Goal: Task Accomplishment & Management: Use online tool/utility

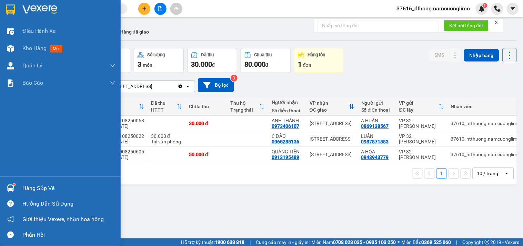
click at [25, 183] on div "Hàng sắp về" at bounding box center [68, 188] width 93 height 10
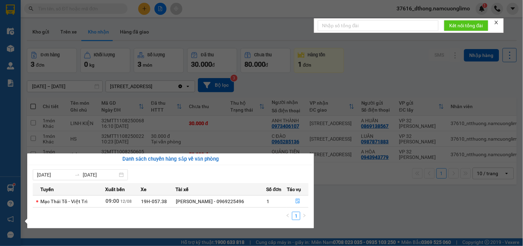
click at [351, 202] on section "Kết quả tìm kiếm ( 0 ) Bộ lọc No Data 37616_dthong.namcuonglimo 1 Điều hành xe …" at bounding box center [261, 123] width 523 height 246
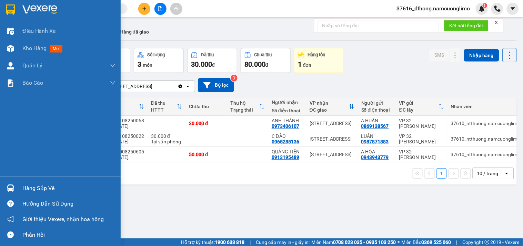
click at [27, 192] on div "Hàng sắp về" at bounding box center [68, 188] width 93 height 10
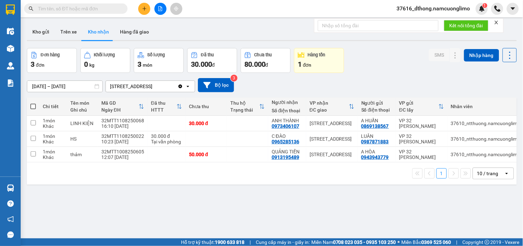
click at [361, 193] on section "Kết quả tìm kiếm ( 0 ) Bộ lọc No Data 37616_dthong.namcuonglimo 1 Điều hành xe …" at bounding box center [261, 123] width 523 height 246
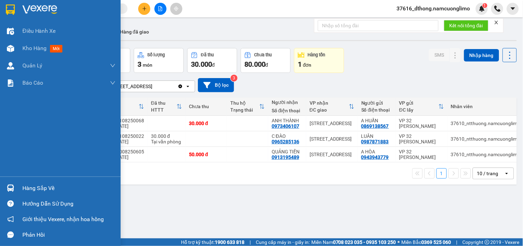
click at [32, 189] on div "Hàng sắp về" at bounding box center [68, 188] width 93 height 10
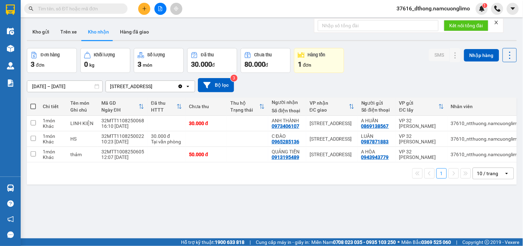
click at [367, 68] on section "Kết quả tìm kiếm ( 0 ) Bộ lọc No Data 37616_dthong.namcuonglimo 1 Điều hành xe …" at bounding box center [261, 123] width 523 height 246
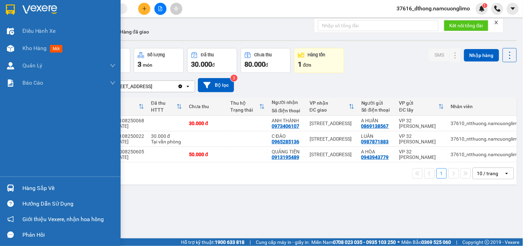
click at [47, 190] on div "Hàng sắp về" at bounding box center [68, 188] width 93 height 10
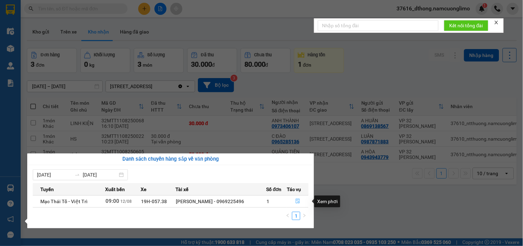
click at [297, 202] on icon "file-done" at bounding box center [298, 200] width 5 height 5
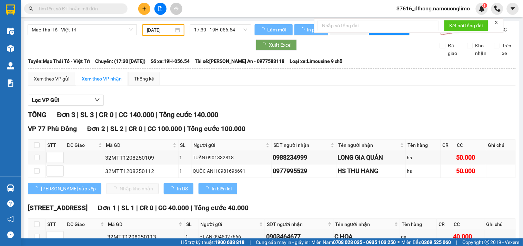
scroll to position [46, 0]
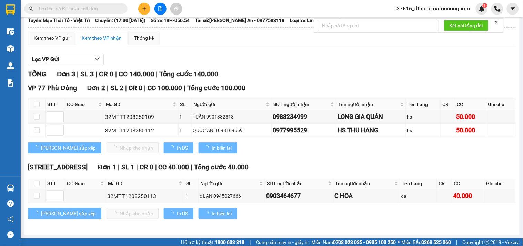
type input "[DATE]"
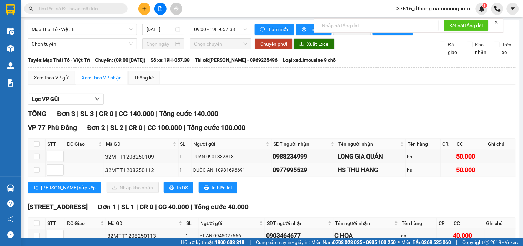
scroll to position [0, 0]
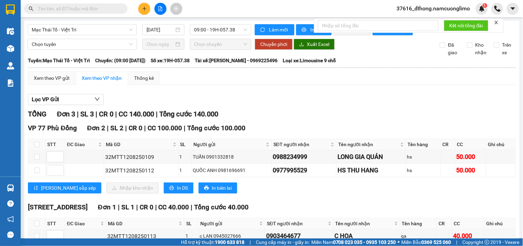
click at [293, 94] on div "Xem theo VP gửi Xem theo VP nhận Thống kê Lọc VP Gửi TỔNG Đơn 3 | SL 3 | CR 0 …" at bounding box center [272, 169] width 488 height 196
click at [298, 105] on div "Lọc VP Gửi" at bounding box center [272, 99] width 488 height 11
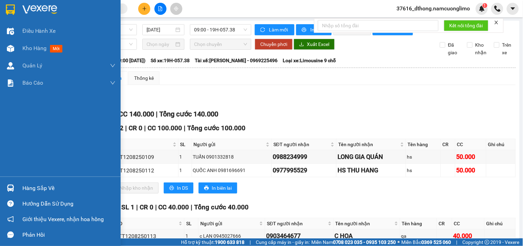
click at [7, 10] on img at bounding box center [10, 9] width 9 height 10
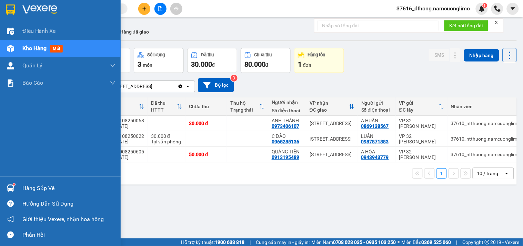
click at [31, 189] on div "Hàng sắp về" at bounding box center [68, 188] width 93 height 10
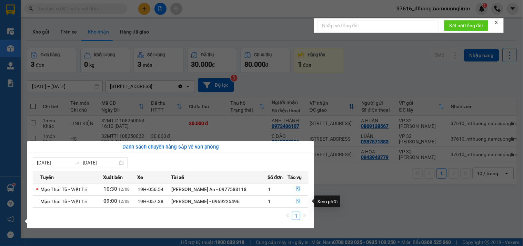
click at [298, 203] on icon "file-done" at bounding box center [298, 200] width 4 height 5
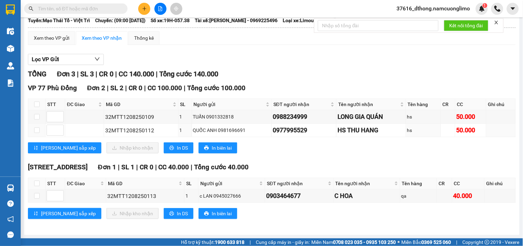
scroll to position [46, 0]
click at [37, 195] on input "checkbox" at bounding box center [37, 196] width 6 height 6
checkbox input "true"
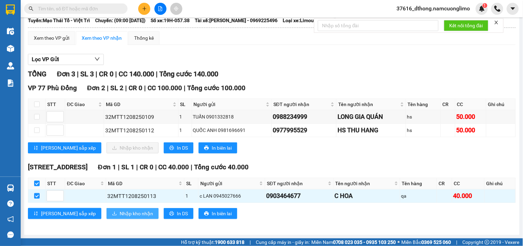
click at [120, 213] on span "Nhập kho nhận" at bounding box center [136, 213] width 33 height 8
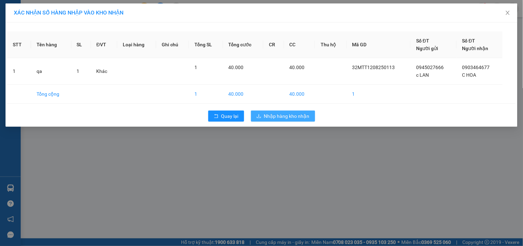
click at [284, 121] on button "Nhập hàng kho nhận" at bounding box center [283, 115] width 64 height 11
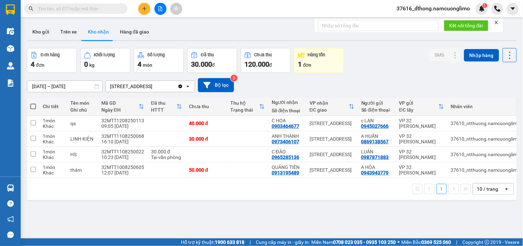
click at [99, 30] on button "Kho nhận" at bounding box center [98, 31] width 32 height 17
click at [41, 27] on button "Kho gửi" at bounding box center [41, 31] width 28 height 17
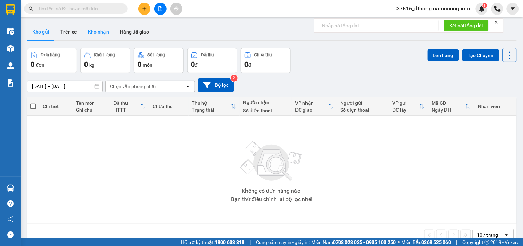
click at [101, 30] on button "Kho nhận" at bounding box center [98, 31] width 32 height 17
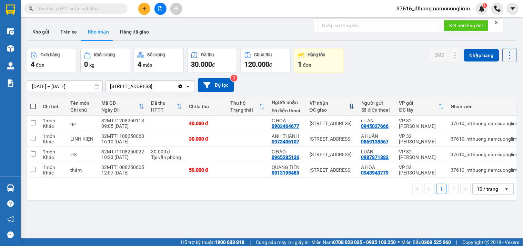
click at [76, 6] on input "text" at bounding box center [78, 9] width 81 height 8
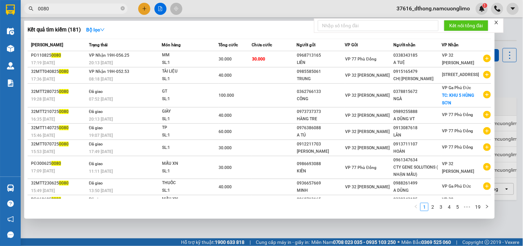
click at [38, 7] on input "0080" at bounding box center [78, 9] width 81 height 8
type input "50080"
click at [121, 8] on icon "close-circle" at bounding box center [123, 8] width 4 height 4
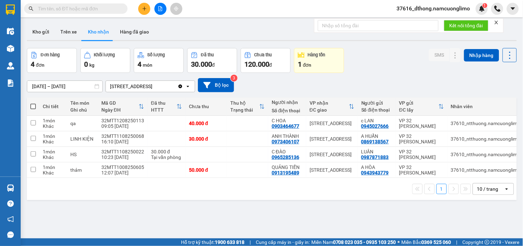
click at [94, 5] on input "text" at bounding box center [78, 9] width 81 height 8
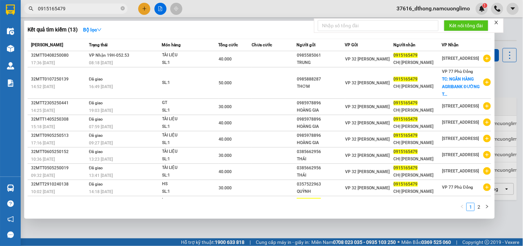
type input "0915165479"
click at [509, 76] on div at bounding box center [261, 123] width 523 height 246
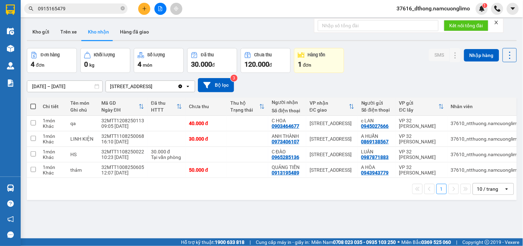
click at [42, 85] on input "[DATE] – [DATE]" at bounding box center [64, 86] width 75 height 11
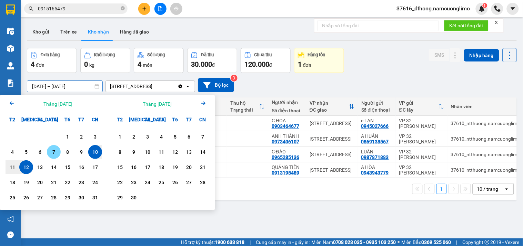
click at [53, 152] on div "7" at bounding box center [54, 152] width 10 height 8
click at [79, 84] on input "[DATE] – / /" at bounding box center [64, 86] width 75 height 11
click at [81, 86] on input "[DATE] – / /" at bounding box center [64, 86] width 75 height 11
click at [27, 168] on div "12" at bounding box center [26, 167] width 10 height 8
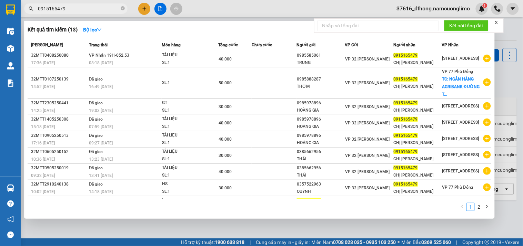
click at [90, 9] on input "0915165479" at bounding box center [78, 9] width 81 height 8
click at [503, 35] on div at bounding box center [261, 123] width 523 height 246
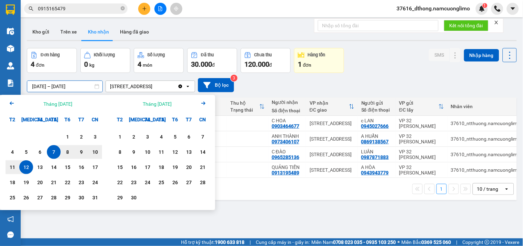
click at [42, 85] on input "[DATE] – [DATE]" at bounding box center [64, 86] width 75 height 11
click at [12, 151] on div "4" at bounding box center [13, 152] width 10 height 8
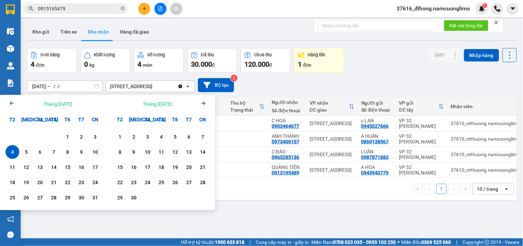
click at [79, 87] on input "[DATE] – / /" at bounding box center [64, 86] width 75 height 11
click at [76, 83] on input "[DATE] – / /" at bounding box center [64, 86] width 75 height 11
click at [26, 166] on div "12" at bounding box center [26, 167] width 10 height 8
type input "[DATE] – [DATE]"
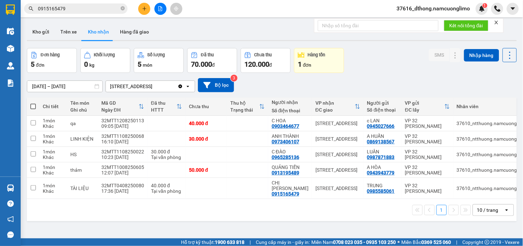
click at [384, 65] on div "Đơn hàng 5 đơn Khối lượng 0 kg Số lượng 5 món Đã thu 70.000 đ Chưa thu 120.000 …" at bounding box center [272, 60] width 490 height 25
click at [467, 138] on icon at bounding box center [469, 138] width 5 height 5
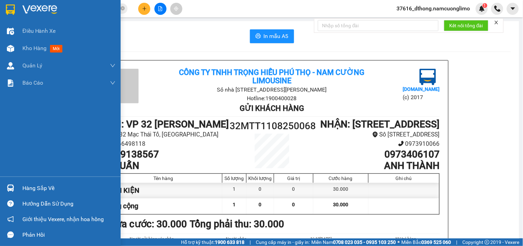
click at [25, 182] on div "Hàng sắp về" at bounding box center [60, 188] width 121 height 16
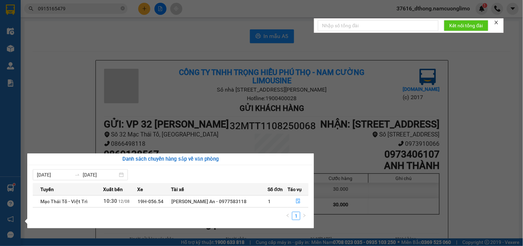
click at [458, 82] on section "Kết quả tìm kiếm ( 13 ) Bộ lọc Mã ĐH Trạng thái Món hàng Tổng cước Chưa cước Ng…" at bounding box center [261, 123] width 523 height 246
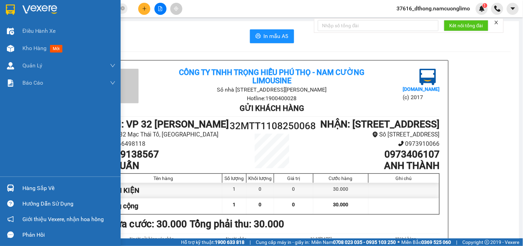
click at [11, 8] on img at bounding box center [10, 9] width 9 height 10
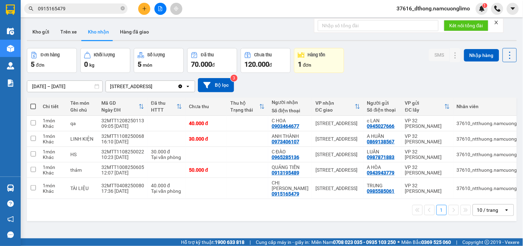
drag, startPoint x: 404, startPoint y: 64, endPoint x: 399, endPoint y: 68, distance: 6.8
click at [404, 64] on div "Đơn hàng 5 đơn Khối lượng 0 kg Số lượng 5 món Đã thu 70.000 đ Chưa thu 120.000 …" at bounding box center [272, 60] width 490 height 25
click at [392, 65] on div "Đơn hàng 5 đơn Khối lượng 0 kg Số lượng 5 món Đã thu 70.000 đ Chưa thu 120.000 …" at bounding box center [272, 60] width 490 height 25
click at [372, 62] on div "Đơn hàng 5 đơn Khối lượng 0 kg Số lượng 5 món Đã thu 70.000 đ Chưa thu 120.000 …" at bounding box center [272, 60] width 490 height 25
click at [32, 151] on input "checkbox" at bounding box center [33, 153] width 5 height 5
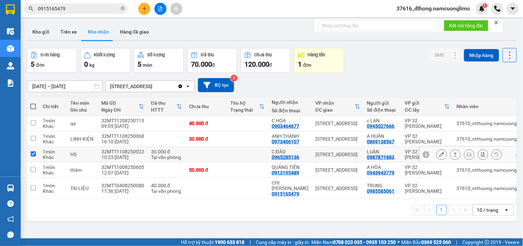
checkbox input "true"
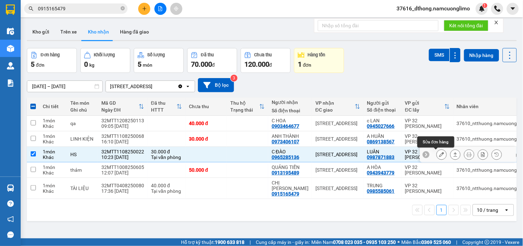
click at [440, 155] on icon at bounding box center [442, 154] width 5 height 5
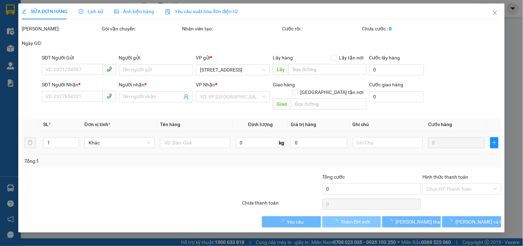
type input "0987871883"
type input "LUÂN"
type input "0965285136"
type input "C ĐÀO"
type input "30.000"
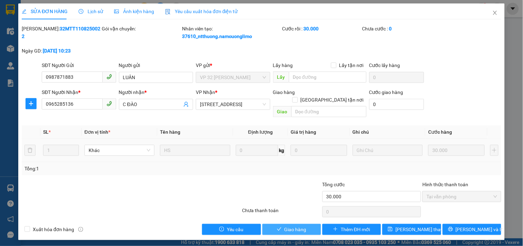
click at [298, 225] on span "Giao hàng" at bounding box center [296, 229] width 22 height 8
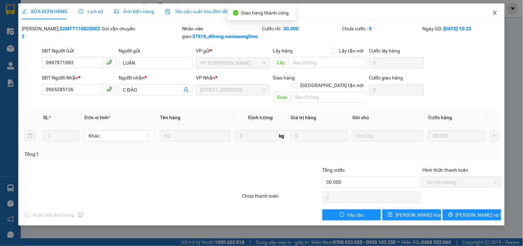
click at [497, 11] on icon "close" at bounding box center [496, 13] width 6 height 6
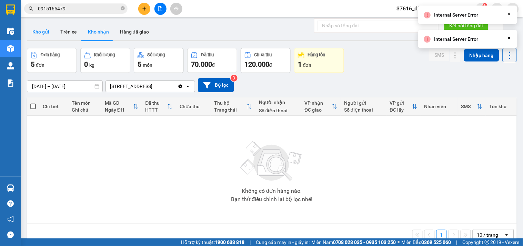
click at [47, 28] on button "Kho gửi" at bounding box center [41, 31] width 28 height 17
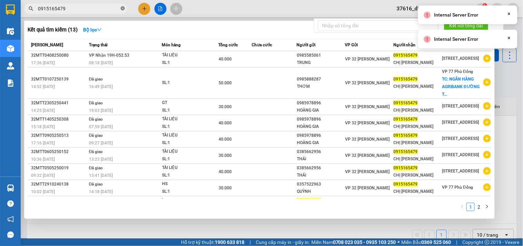
click at [124, 8] on icon "close-circle" at bounding box center [123, 8] width 4 height 4
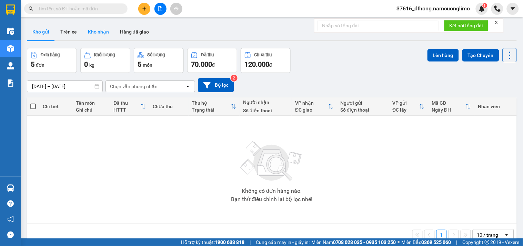
click at [98, 31] on button "Kho nhận" at bounding box center [98, 31] width 32 height 17
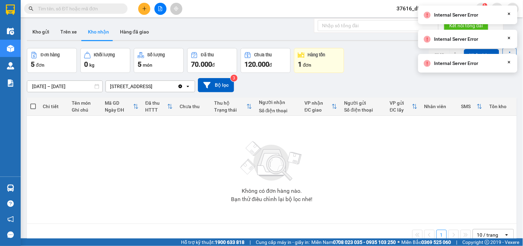
click at [367, 52] on div "Đơn hàng 5 đơn Khối lượng 0 kg Số lượng 5 món Đã thu 70.000 đ Chưa thu 120.000 …" at bounding box center [272, 60] width 490 height 25
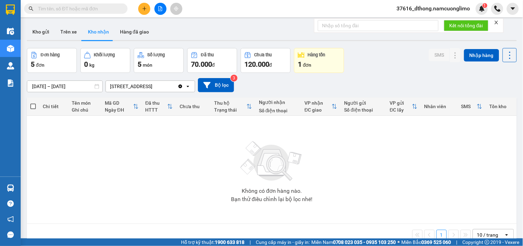
click at [95, 29] on button "Kho nhận" at bounding box center [98, 31] width 32 height 17
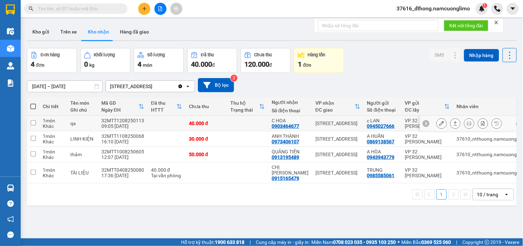
click at [32, 121] on input "checkbox" at bounding box center [33, 122] width 5 height 5
checkbox input "true"
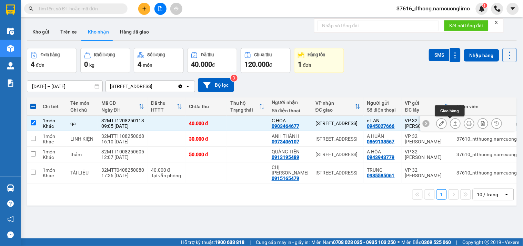
click at [440, 123] on icon at bounding box center [442, 123] width 5 height 5
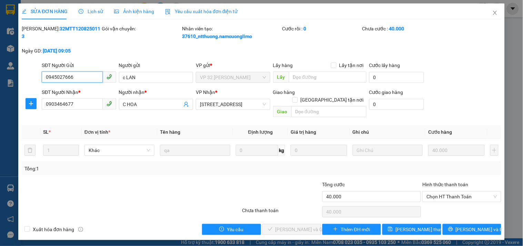
type input "0945027666"
type input "c LAN"
type input "0903464677"
type input "C HOA"
type input "40.000"
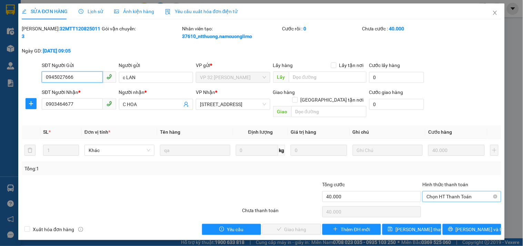
click at [449, 191] on span "Chọn HT Thanh Toán" at bounding box center [462, 196] width 70 height 10
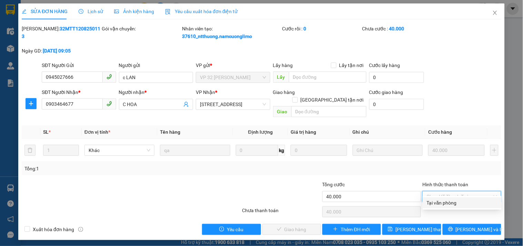
click at [446, 204] on div "Tại văn phòng" at bounding box center [462, 203] width 71 height 8
type input "0"
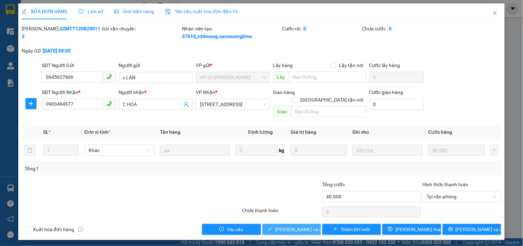
click at [278, 225] on span "Lưu và Giao hàng" at bounding box center [309, 229] width 66 height 8
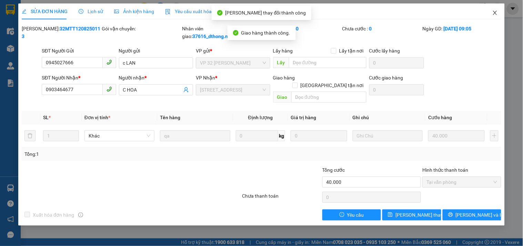
click at [494, 11] on icon "close" at bounding box center [496, 13] width 6 height 6
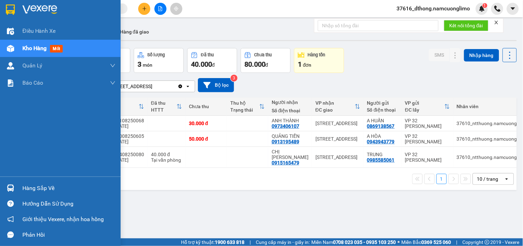
click at [30, 190] on div "Hàng sắp về" at bounding box center [68, 188] width 93 height 10
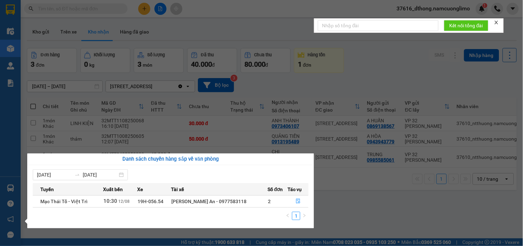
click at [404, 68] on section "Kết quả tìm kiếm ( 0 ) Bộ lọc No Data 37616_dthong.namcuonglimo 1 Điều hành xe …" at bounding box center [261, 123] width 523 height 246
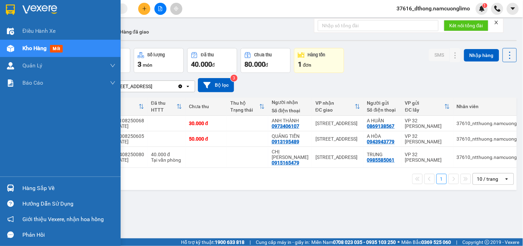
click at [80, 189] on div "Hàng sắp về" at bounding box center [68, 188] width 93 height 10
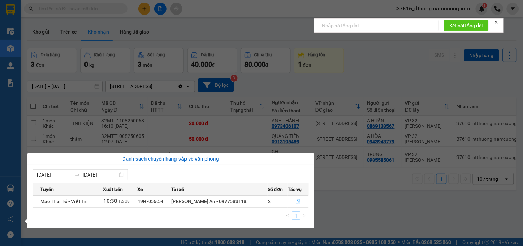
click at [298, 201] on icon "file-done" at bounding box center [298, 200] width 5 height 5
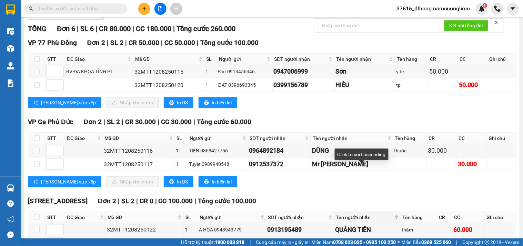
scroll to position [62, 0]
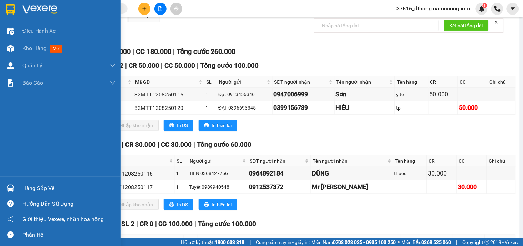
click at [11, 7] on img at bounding box center [10, 9] width 9 height 10
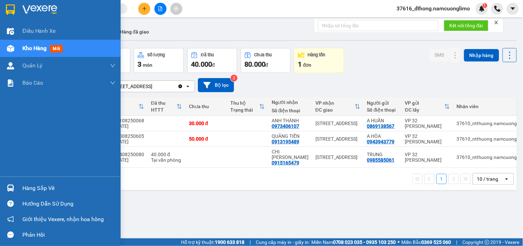
click at [43, 187] on div "Hàng sắp về" at bounding box center [68, 188] width 93 height 10
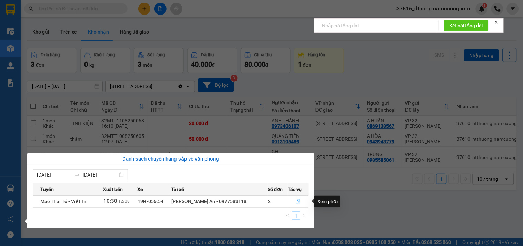
click at [298, 199] on icon "file-done" at bounding box center [298, 200] width 4 height 5
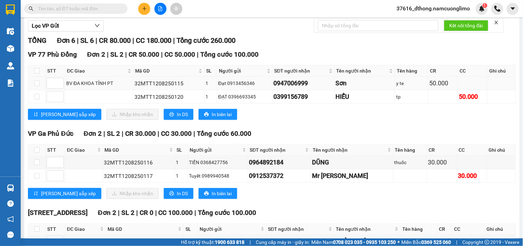
scroll to position [139, 0]
